Goal: Task Accomplishment & Management: Manage account settings

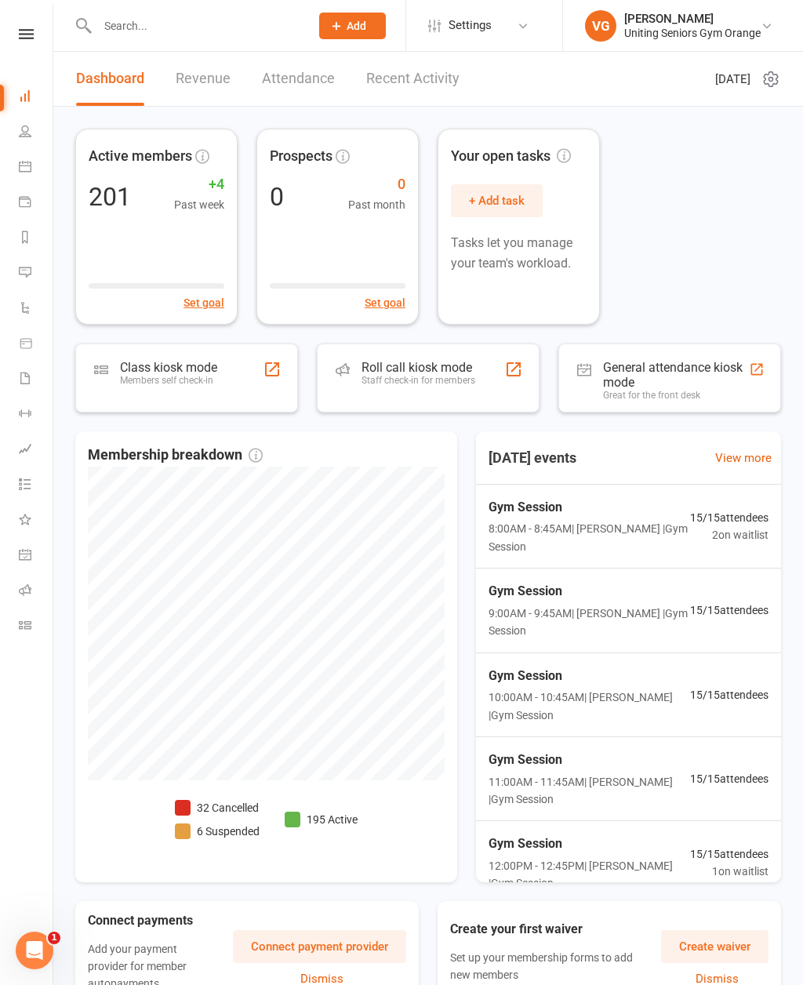
click at [34, 155] on link "Calendar" at bounding box center [36, 168] width 35 height 35
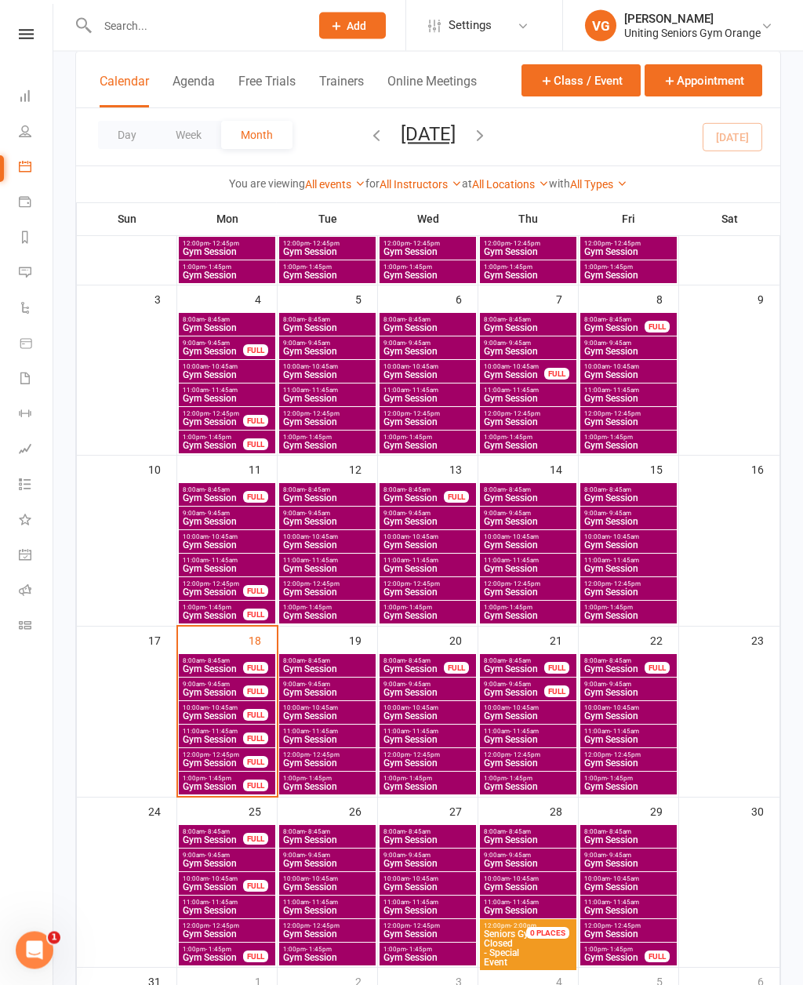
scroll to position [226, 0]
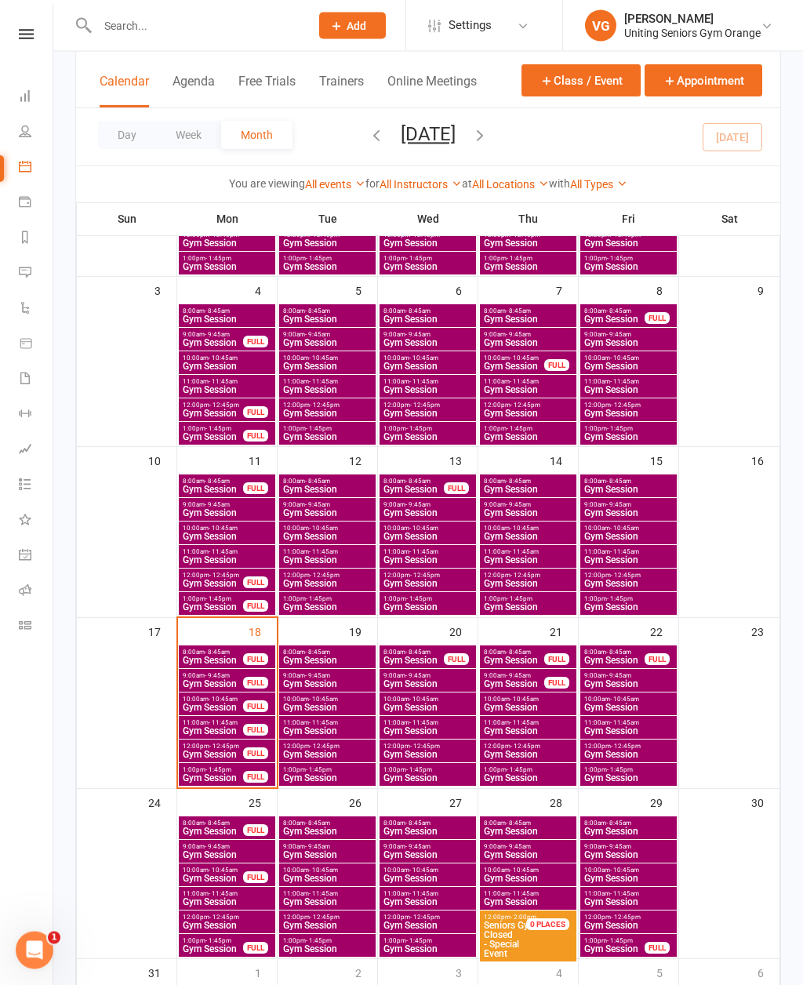
click at [232, 657] on span "Gym Session" at bounding box center [213, 661] width 62 height 9
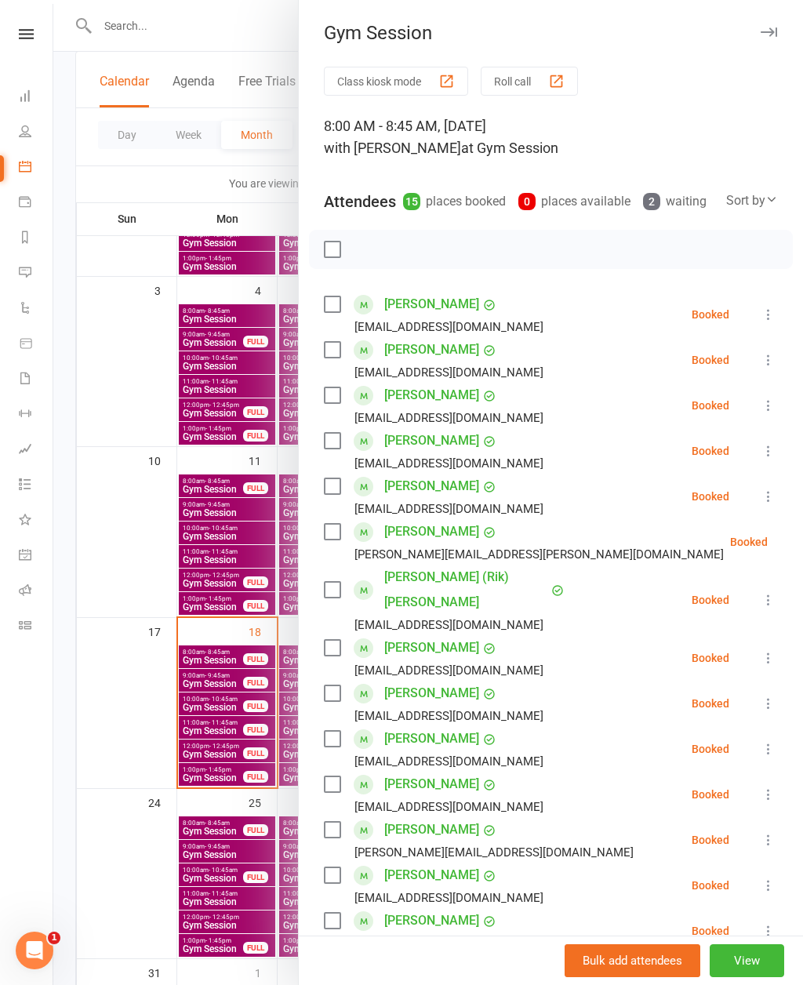
click at [218, 646] on div at bounding box center [428, 492] width 750 height 985
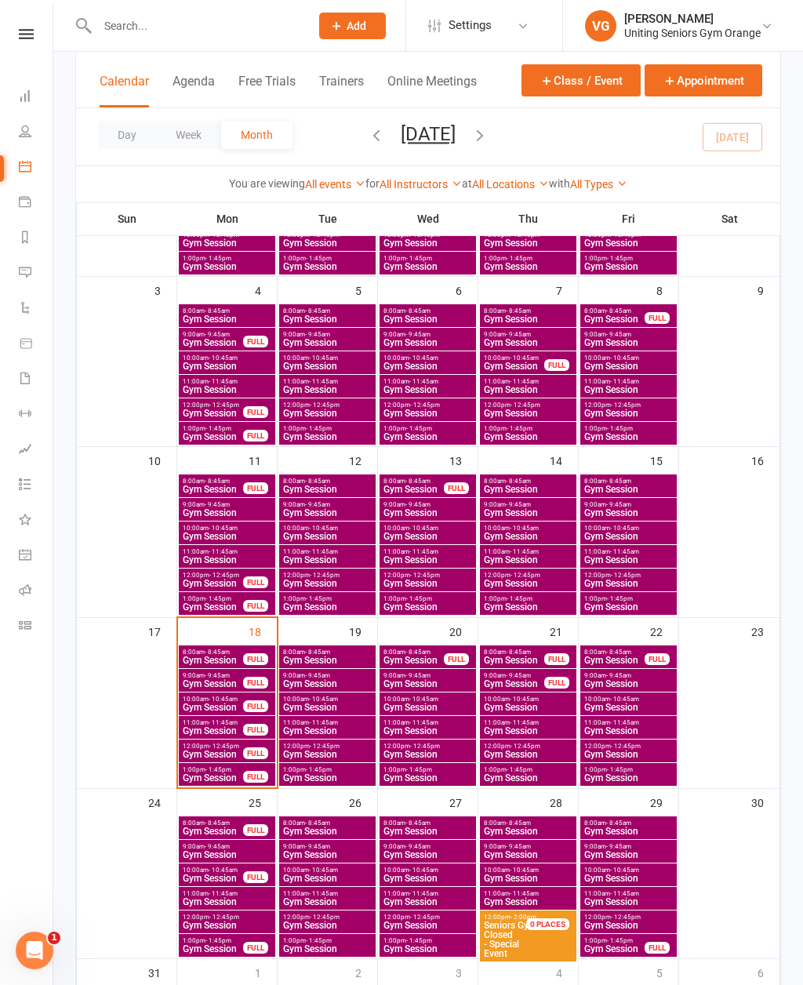
click at [227, 649] on span "- 8:45am" at bounding box center [217, 652] width 25 height 7
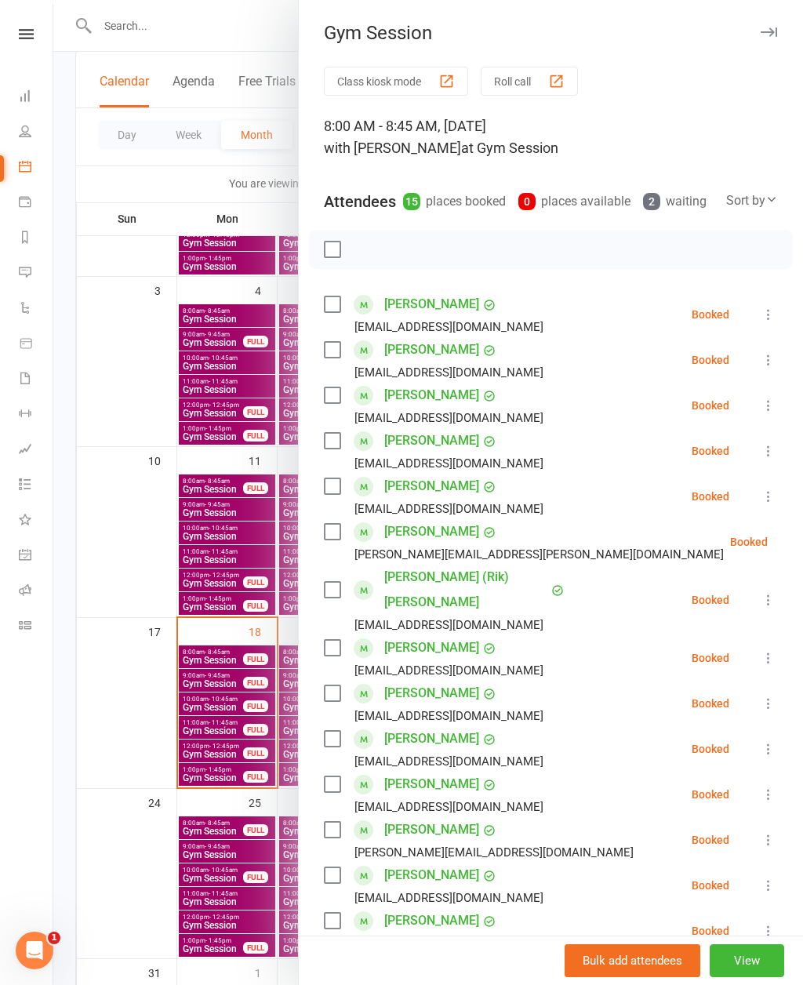
click at [240, 664] on div at bounding box center [428, 492] width 750 height 985
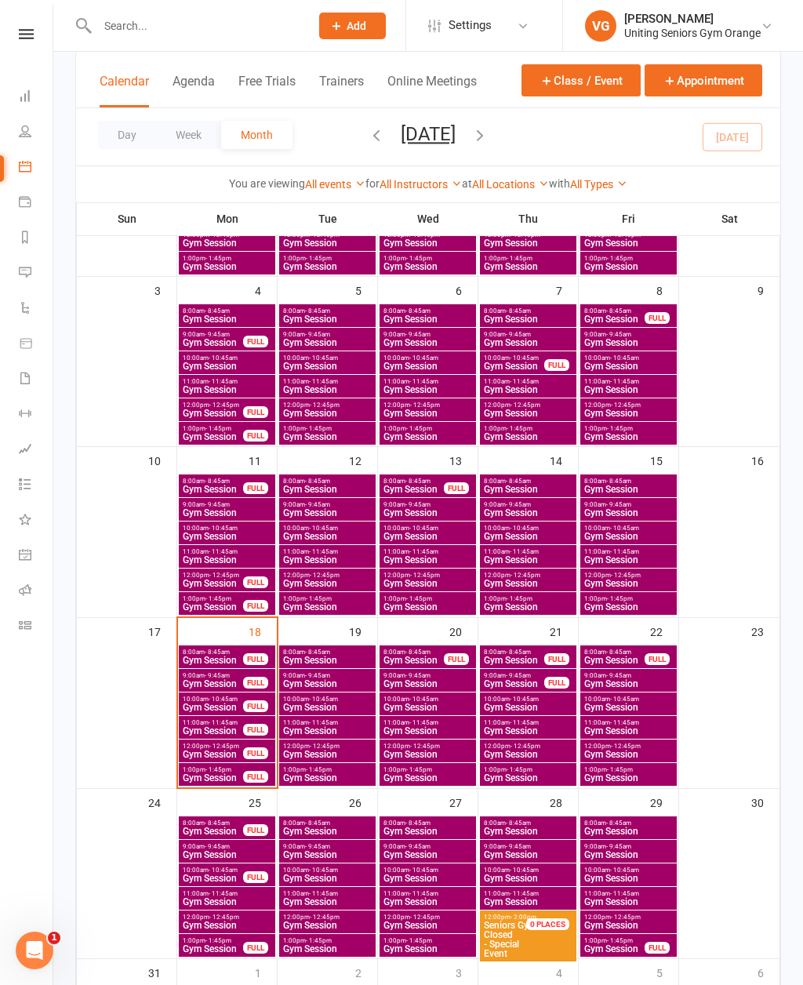
click at [221, 684] on span "Gym Session" at bounding box center [213, 683] width 62 height 9
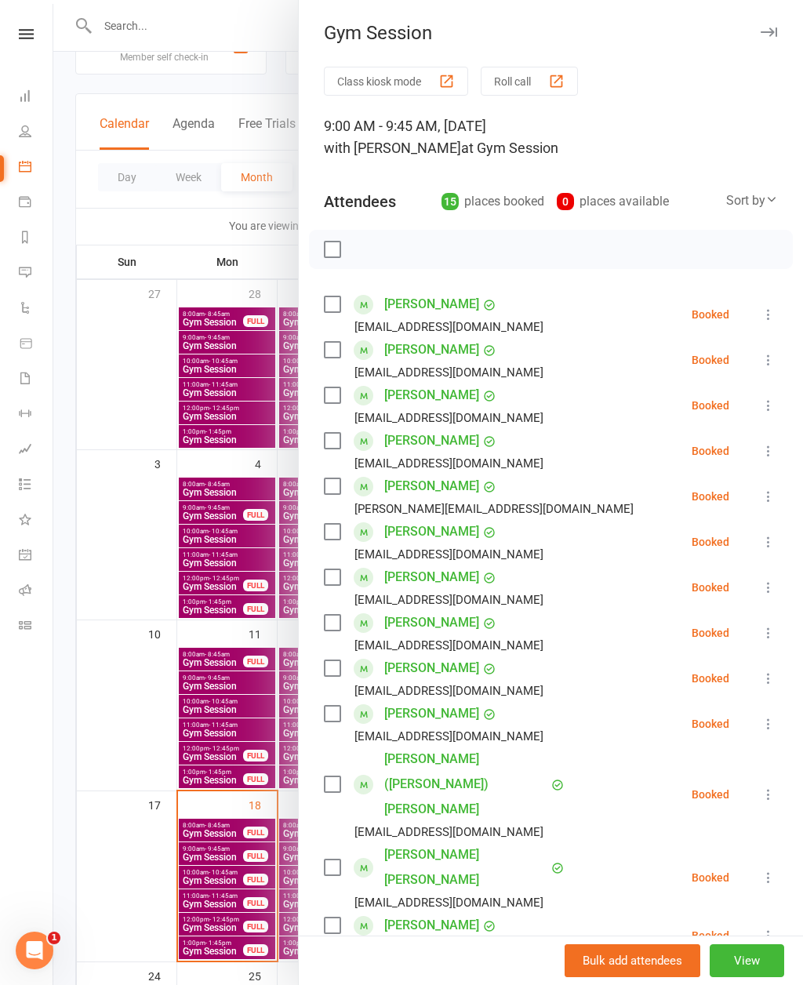
scroll to position [0, 0]
click at [248, 832] on div at bounding box center [428, 492] width 750 height 985
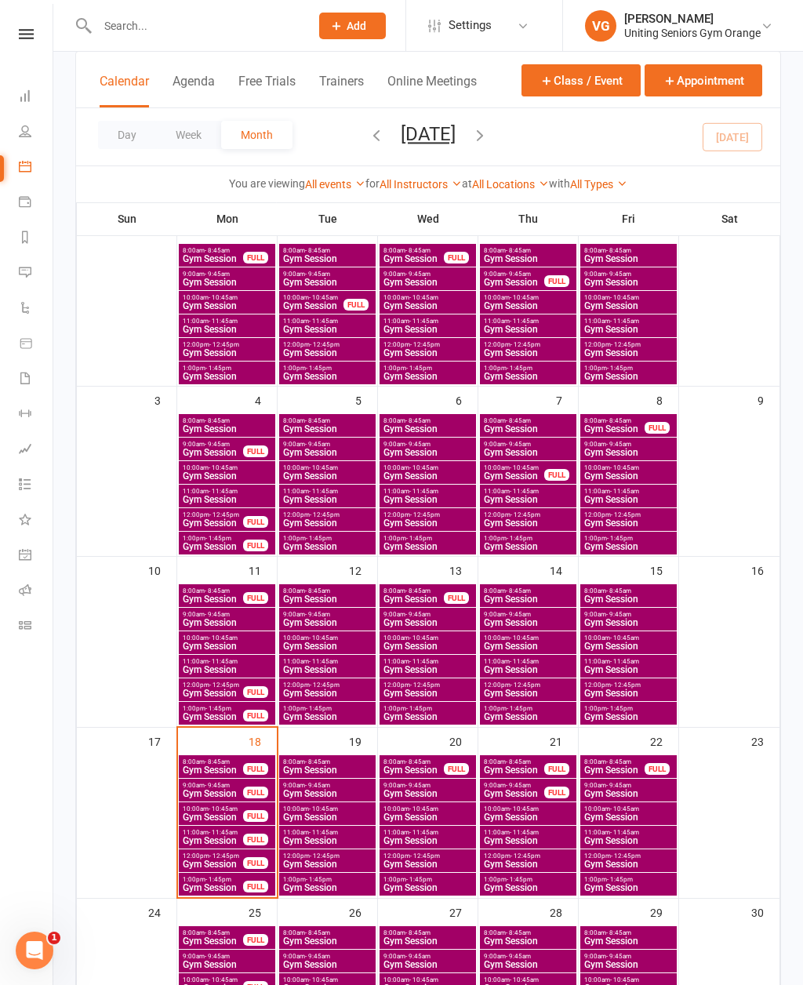
scroll to position [121, 0]
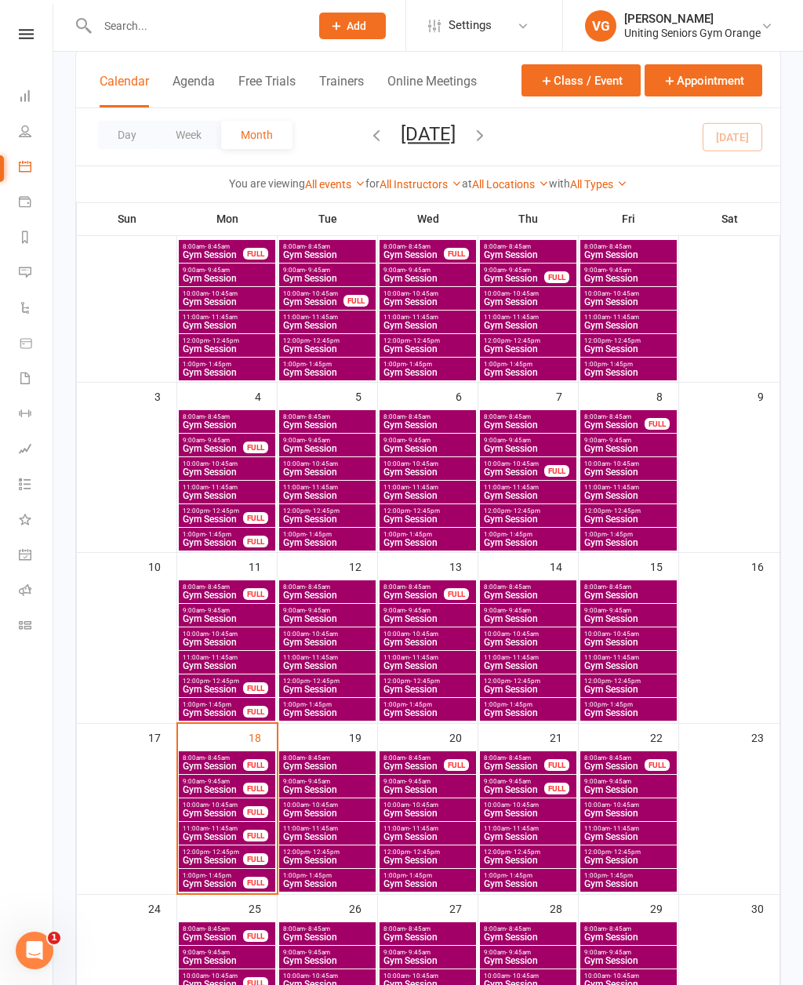
click at [230, 812] on span "Gym Session" at bounding box center [213, 813] width 62 height 9
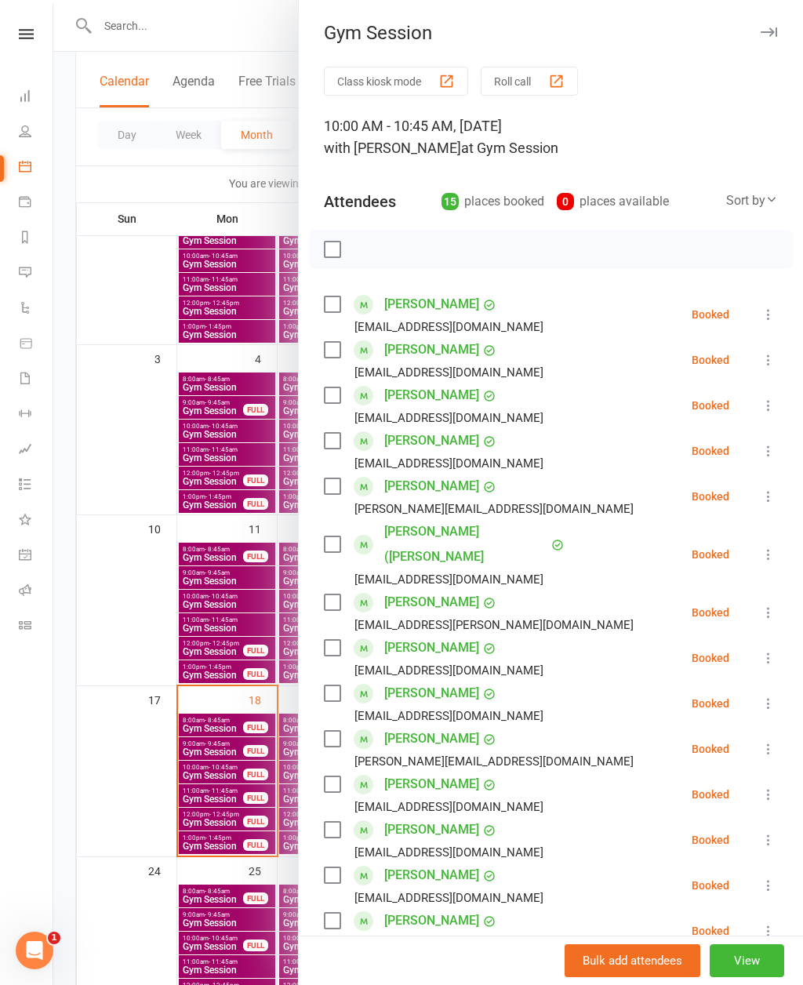
scroll to position [173, 0]
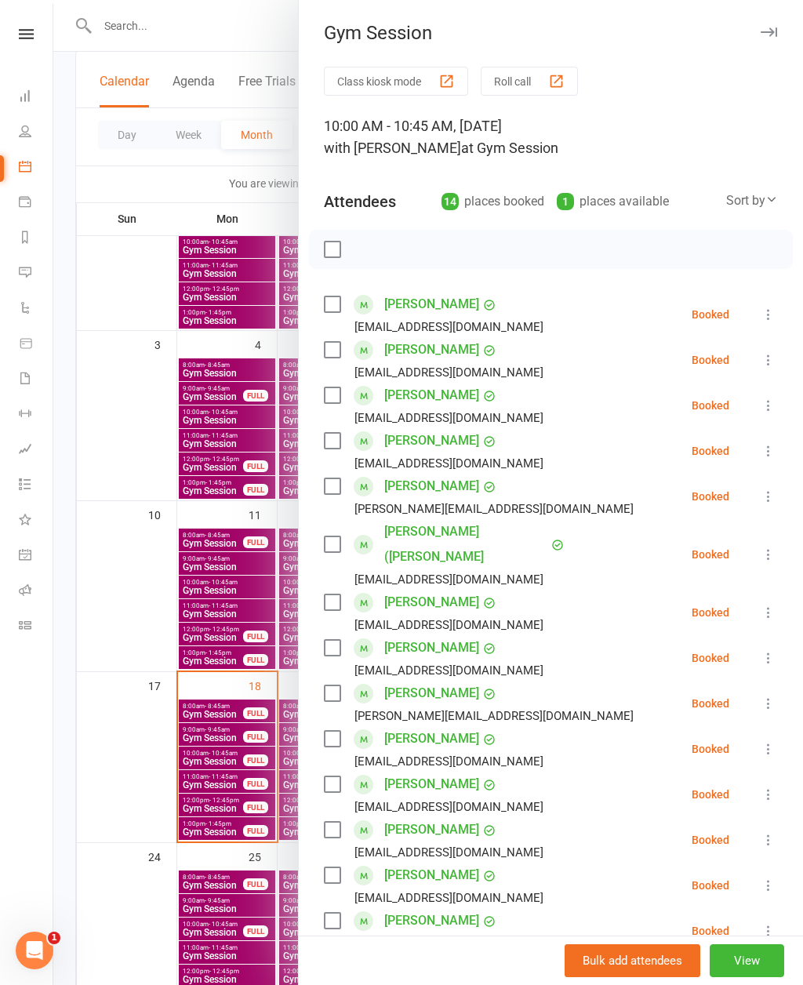
click at [218, 791] on div at bounding box center [428, 492] width 750 height 985
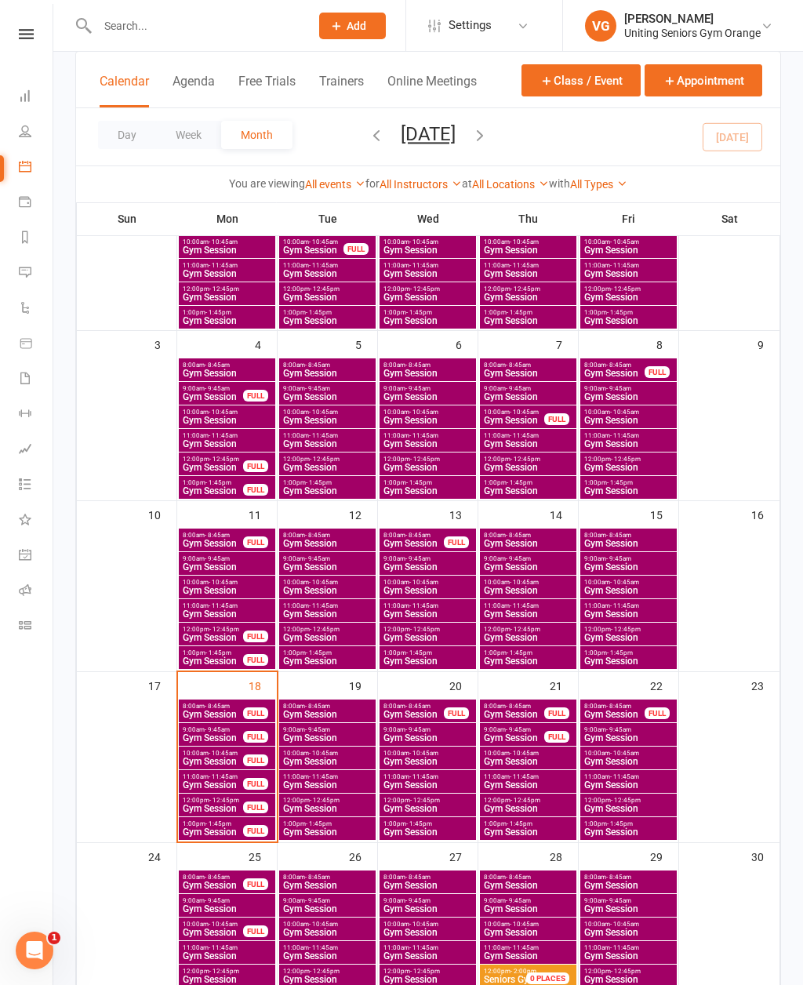
click at [217, 784] on span "Gym Session" at bounding box center [213, 785] width 62 height 9
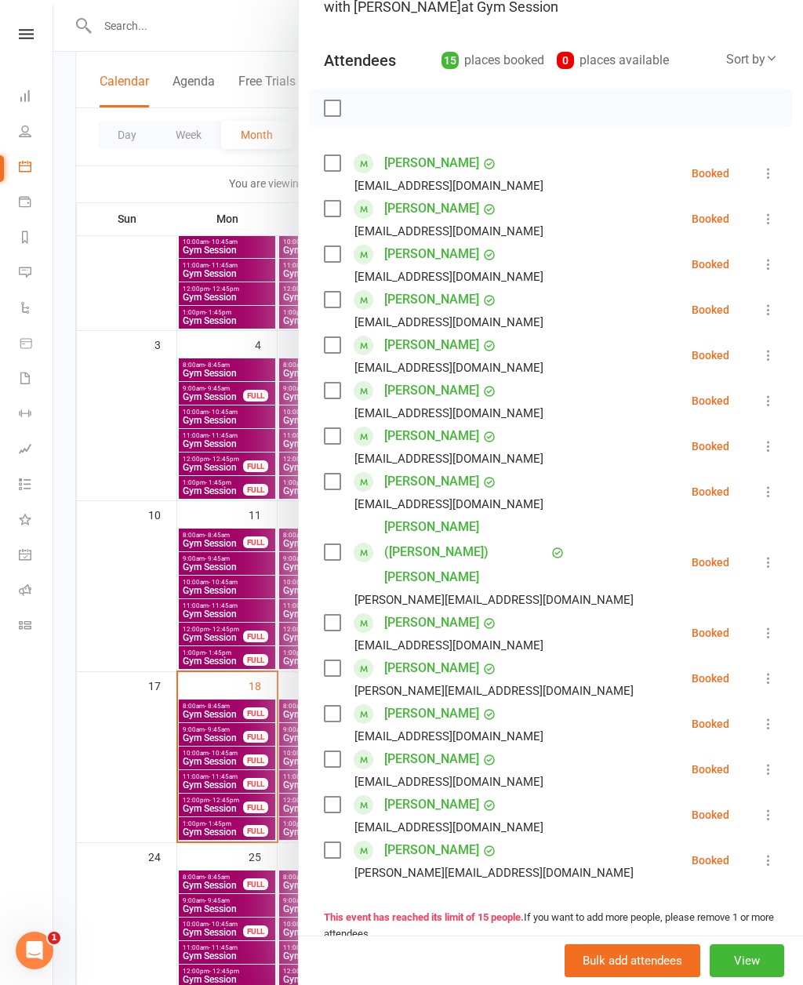
scroll to position [144, 0]
